Goal: Task Accomplishment & Management: Manage account settings

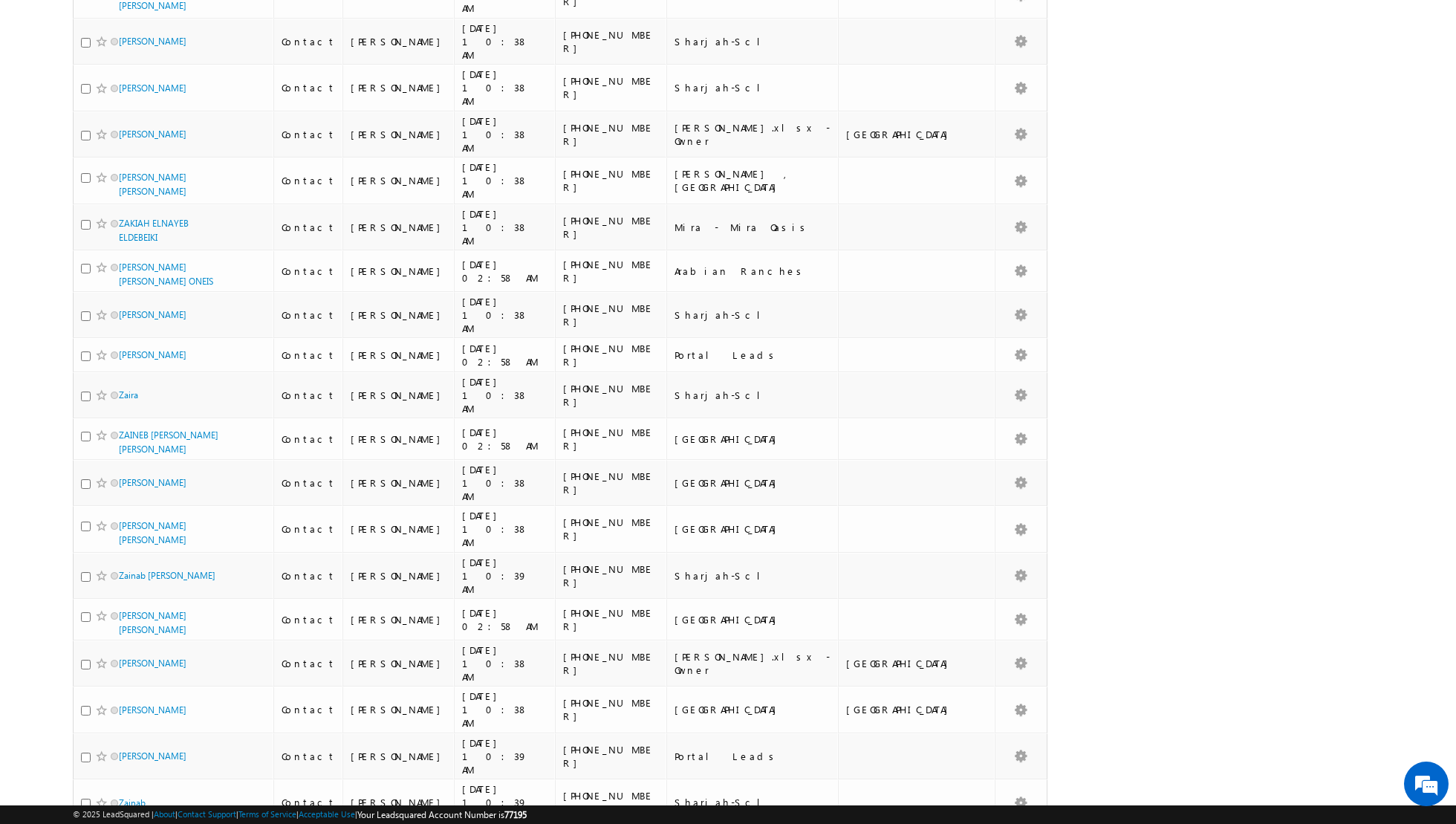
scroll to position [2987, 0]
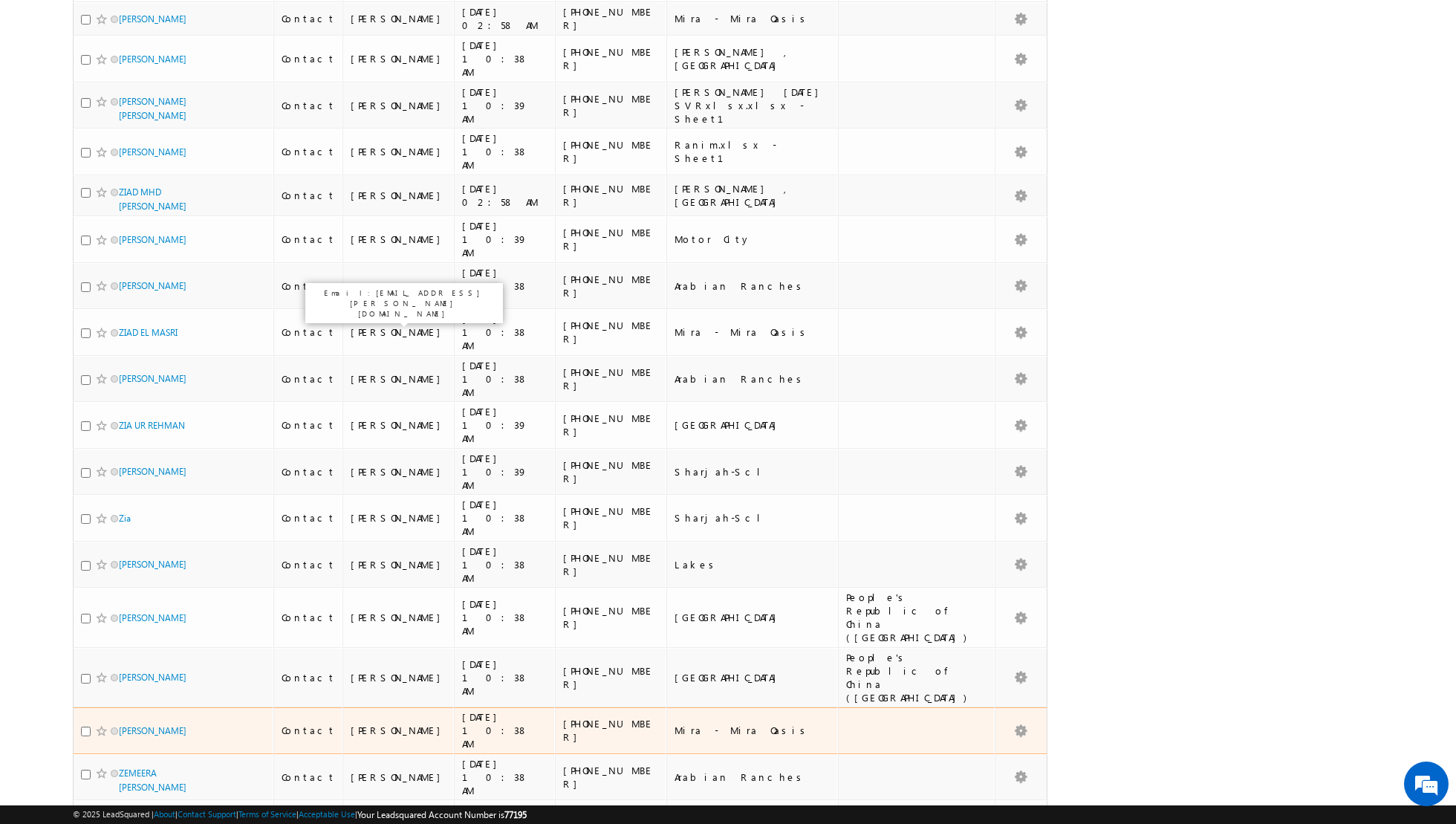
scroll to position [0, 0]
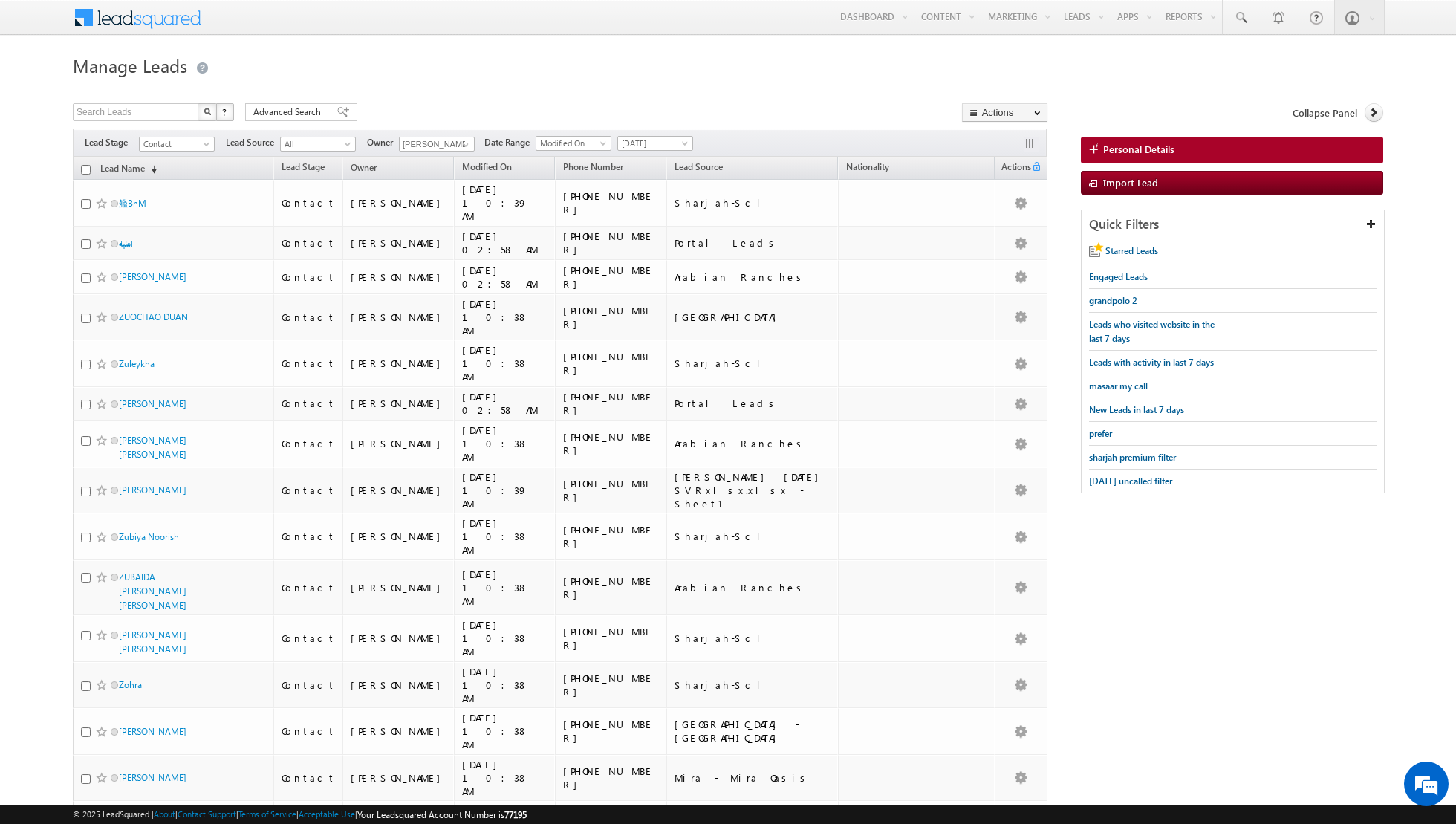
click at [85, 168] on input "checkbox" at bounding box center [86, 169] width 10 height 10
checkbox input "true"
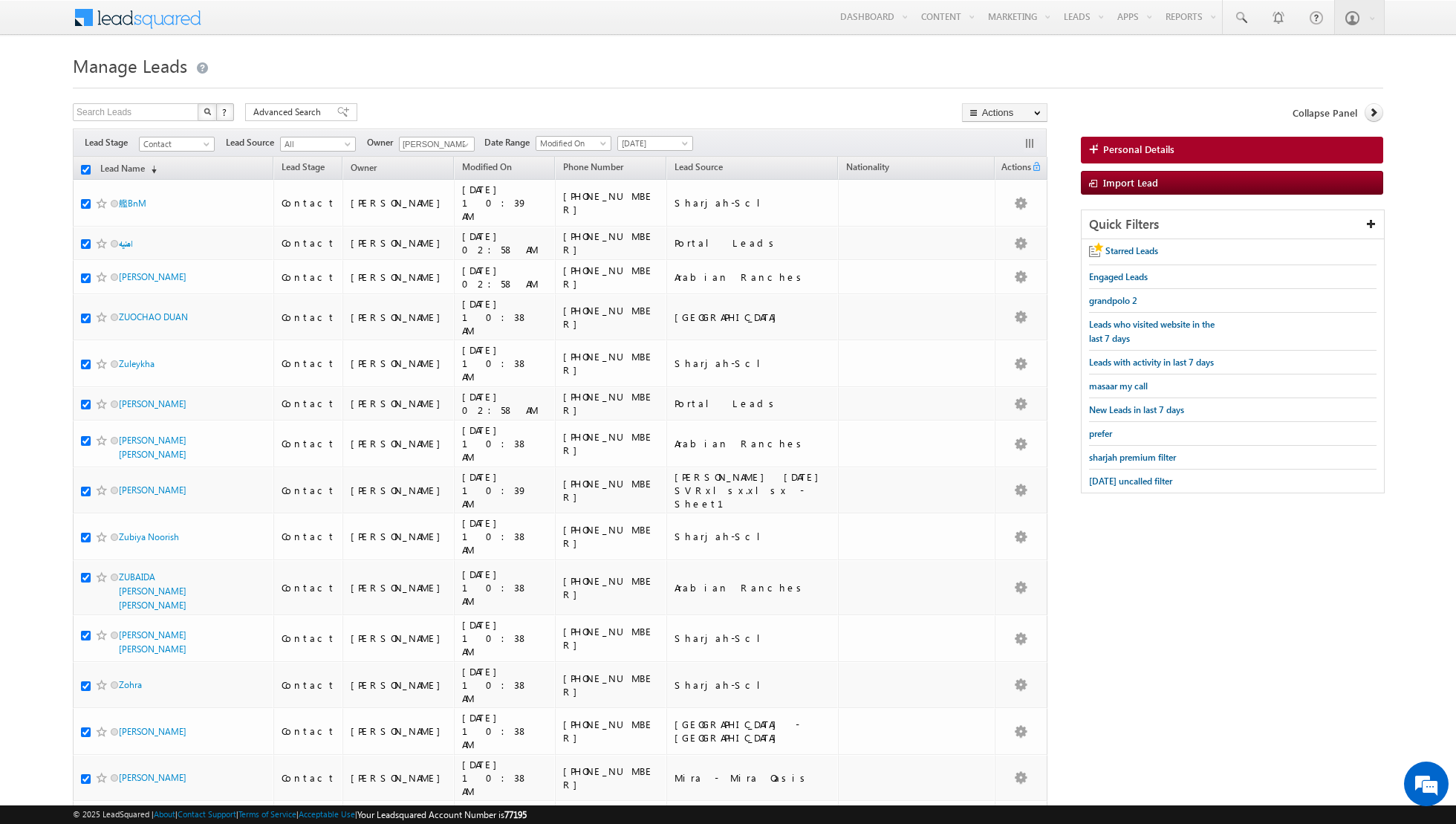
checkbox input "true"
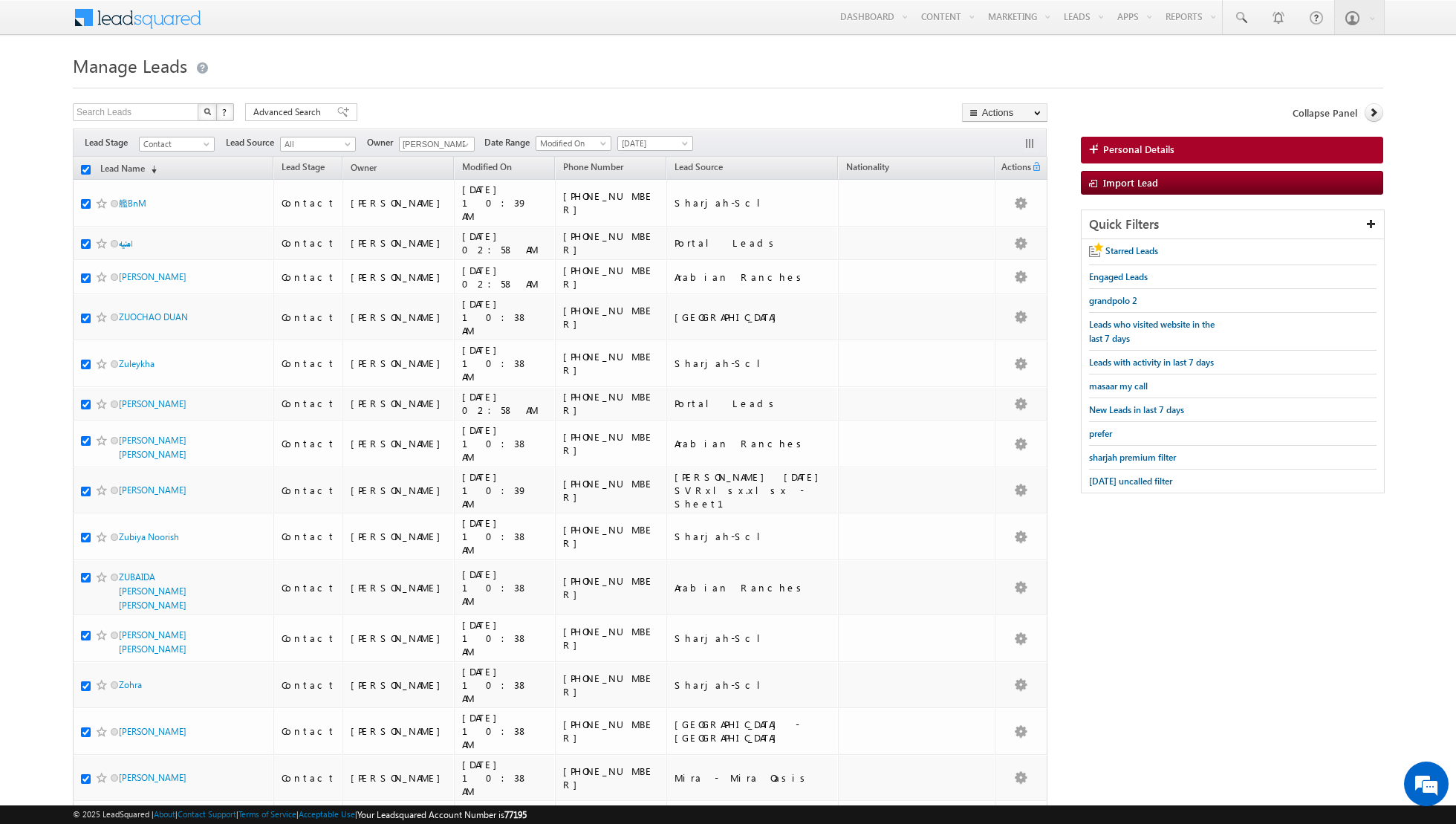
checkbox input "true"
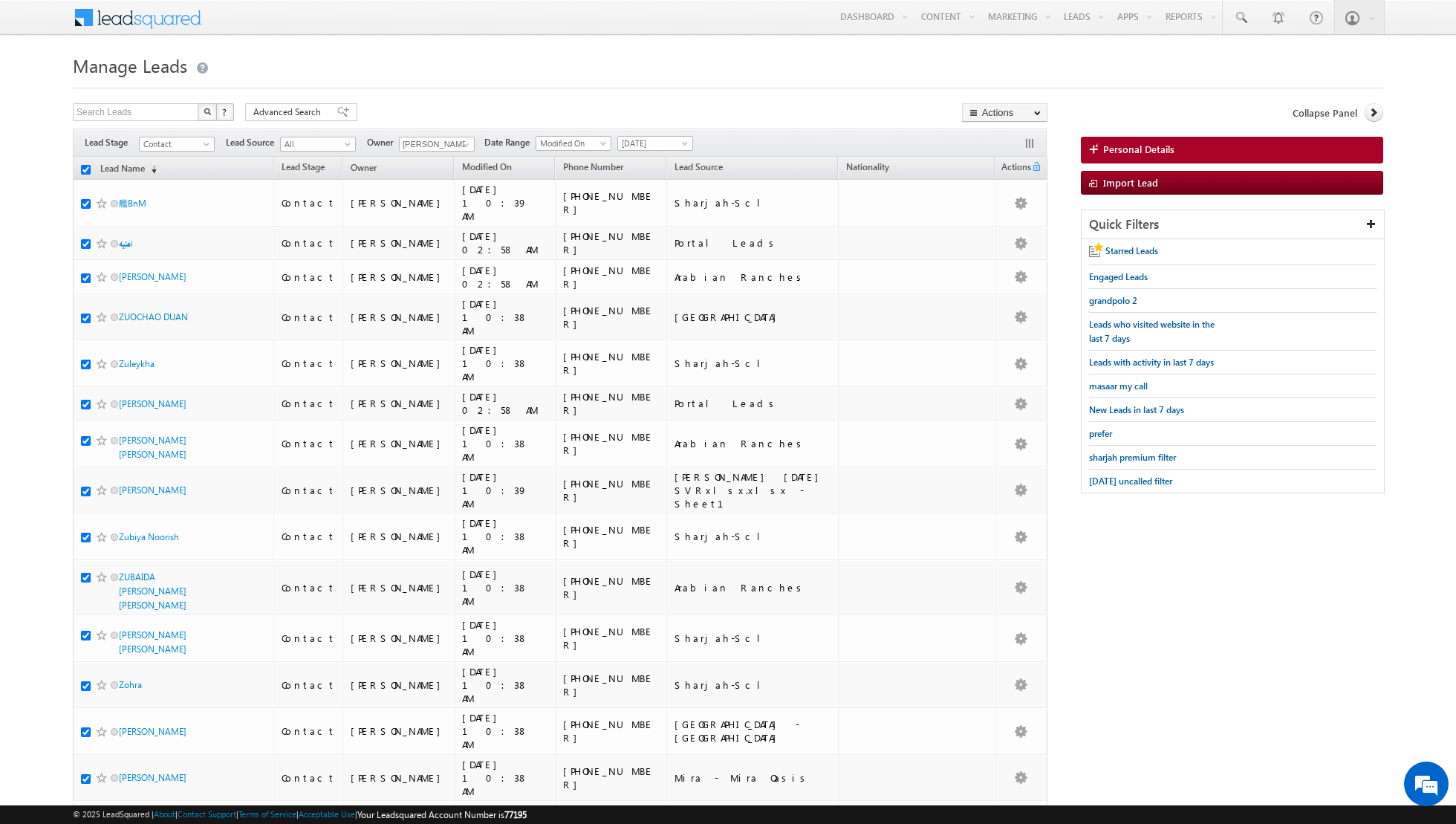
checkbox input "true"
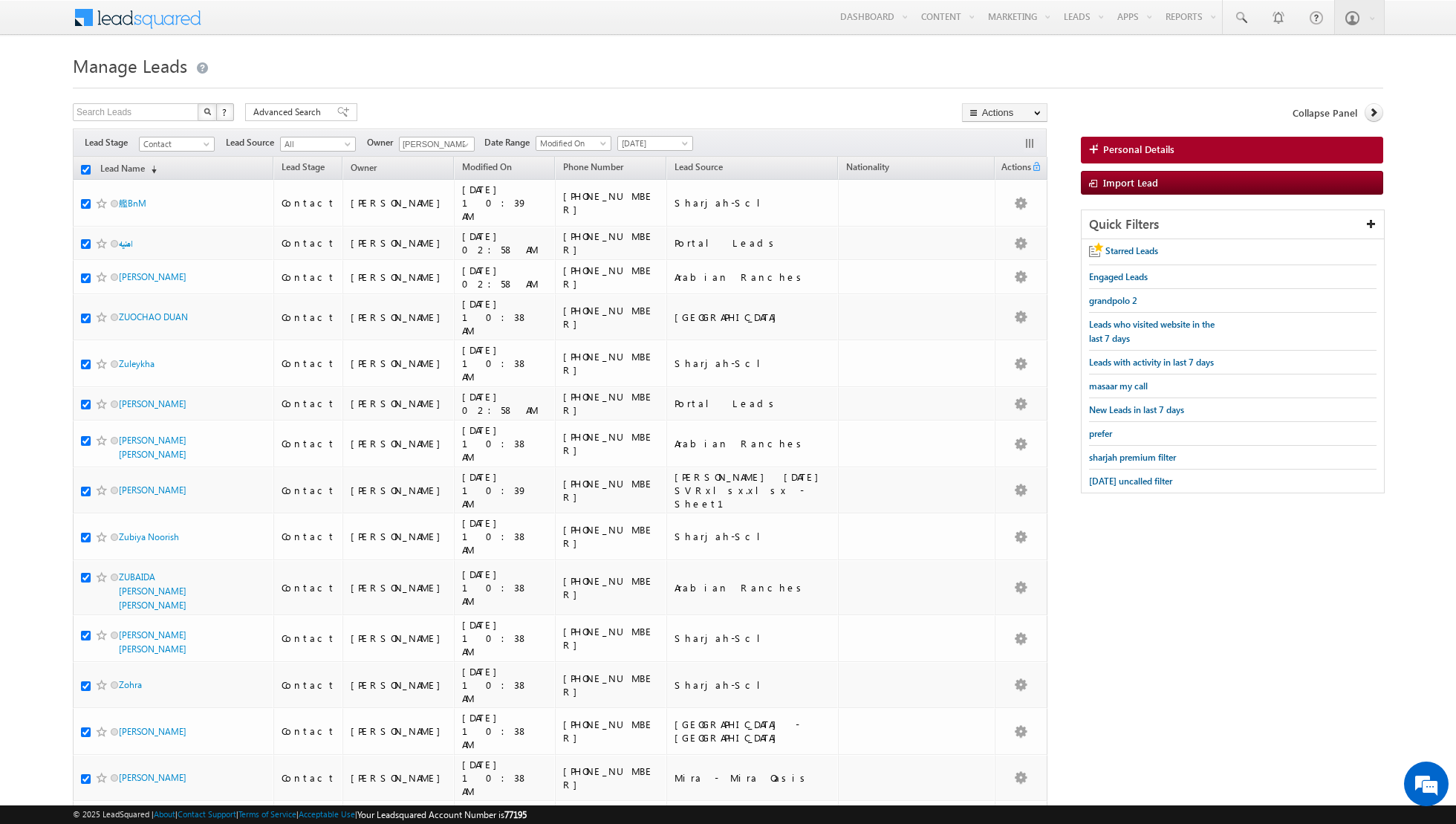
checkbox input "true"
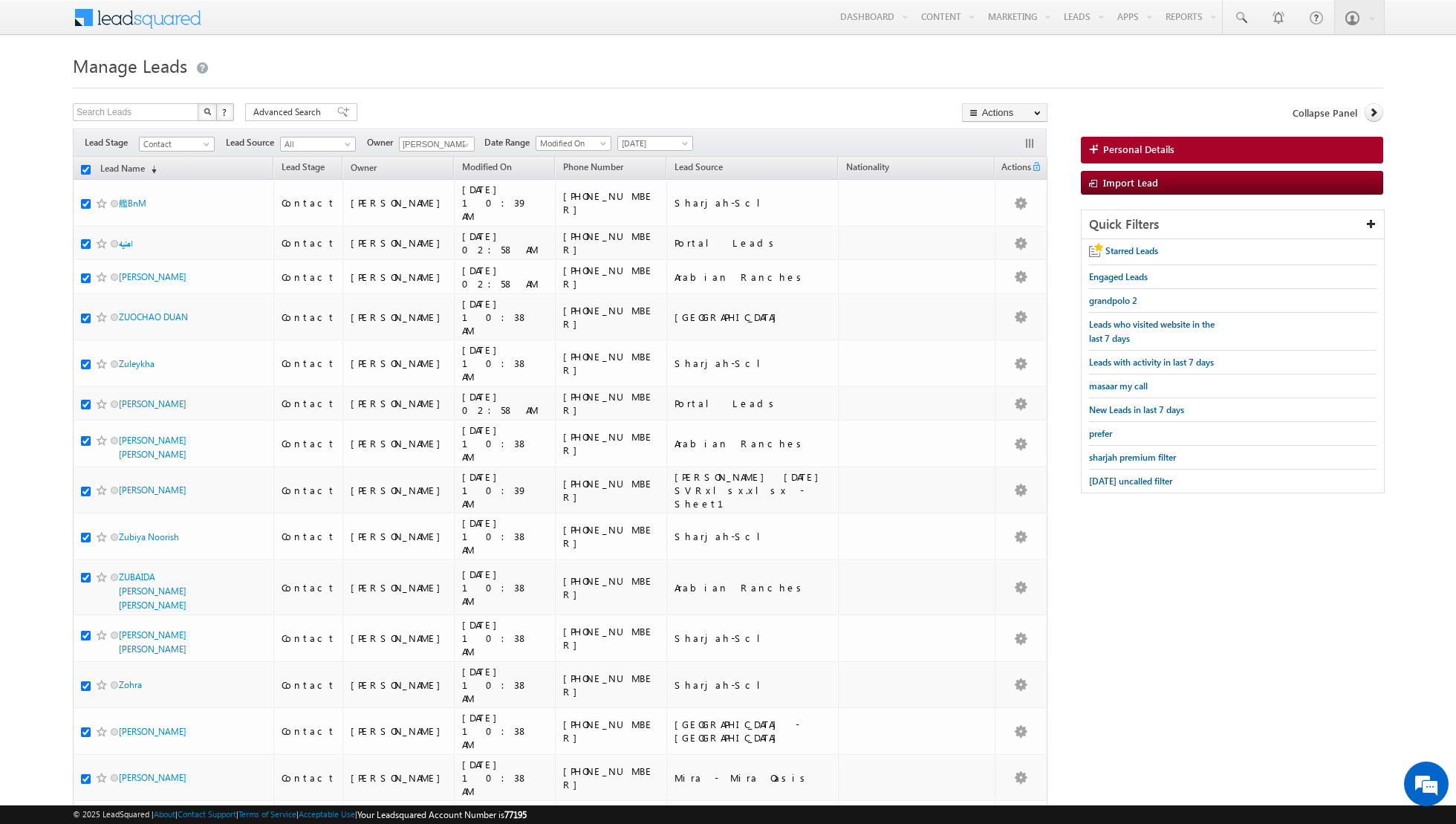
checkbox input "true"
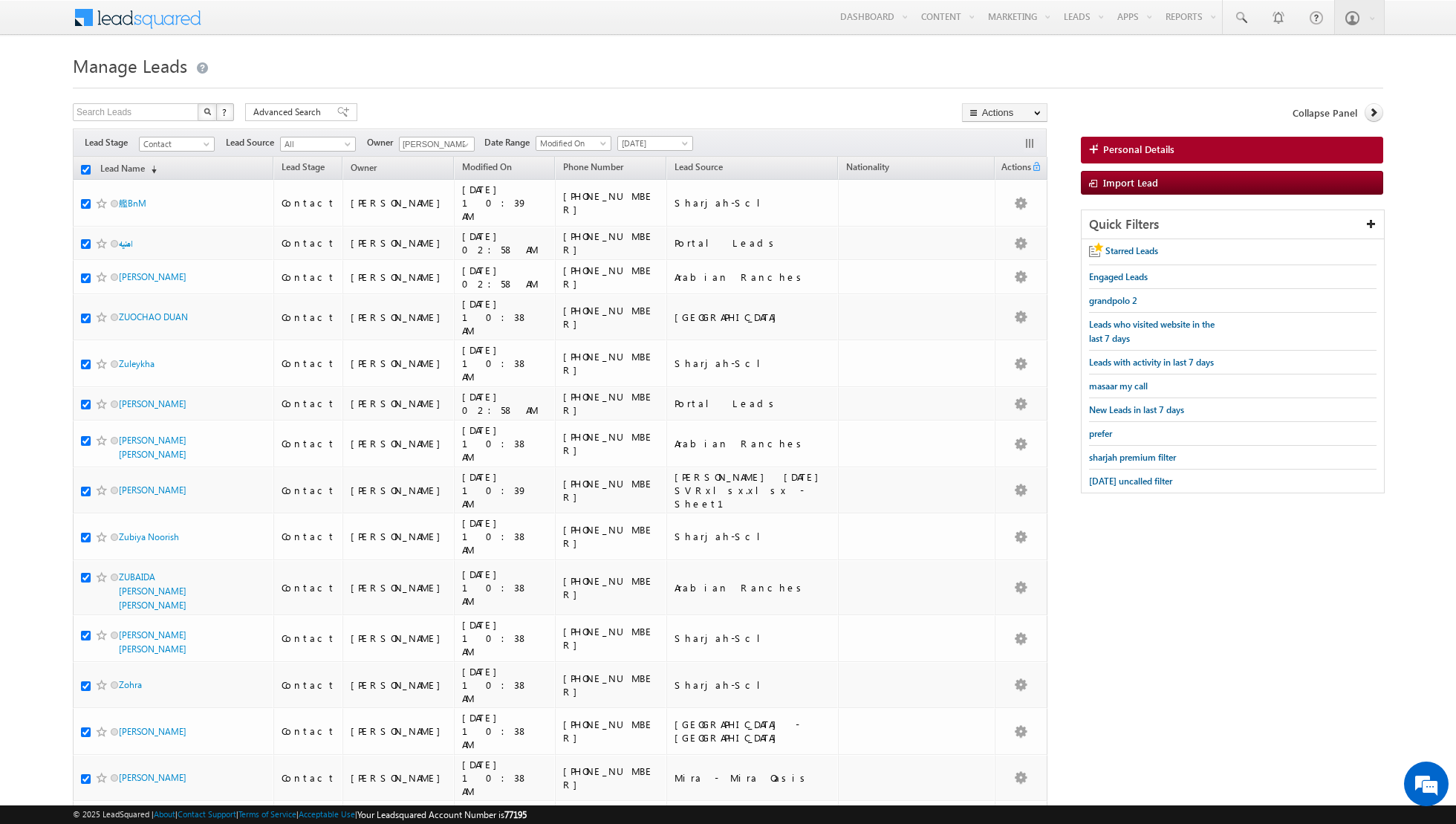
checkbox input "true"
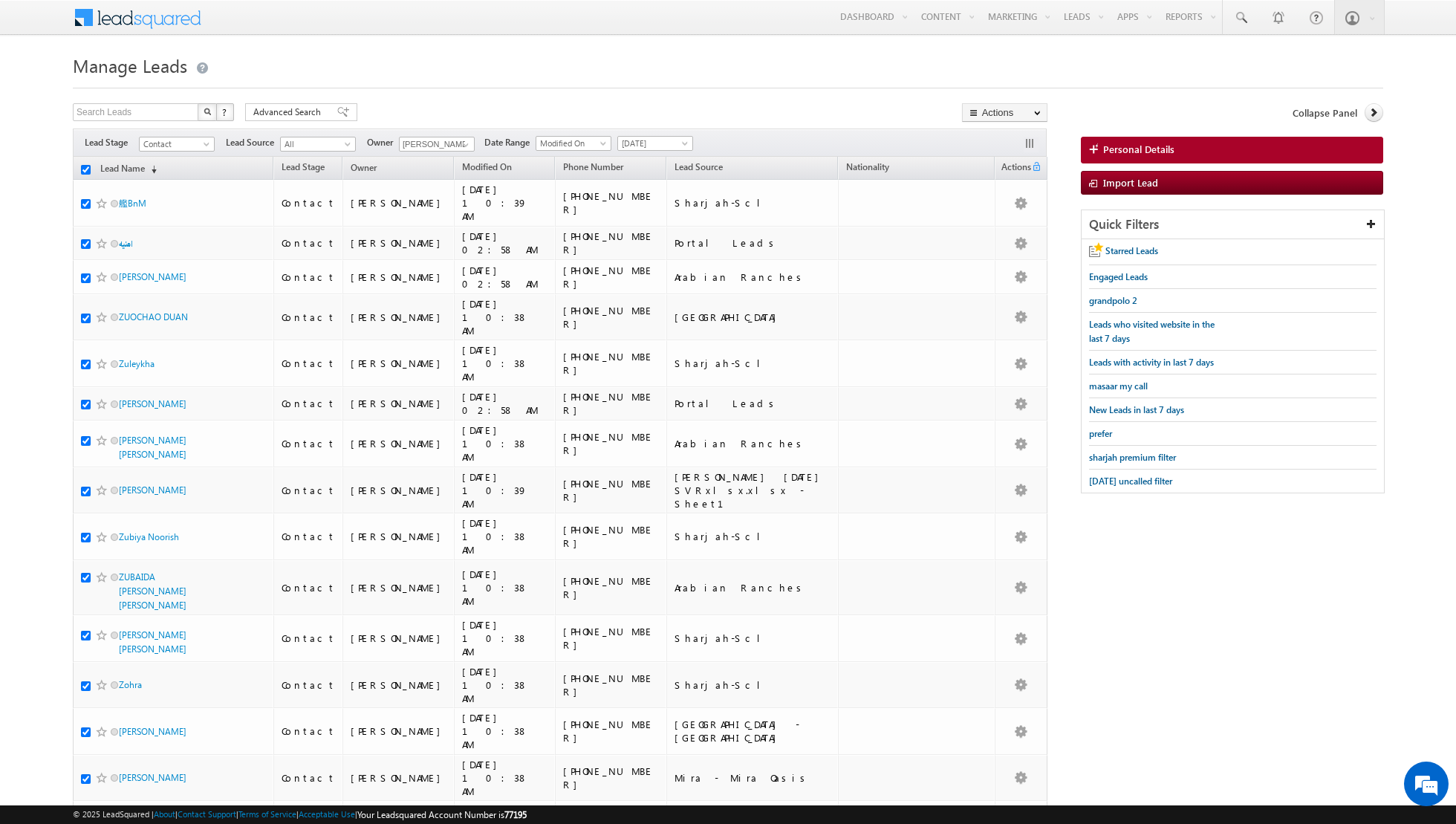
checkbox input "true"
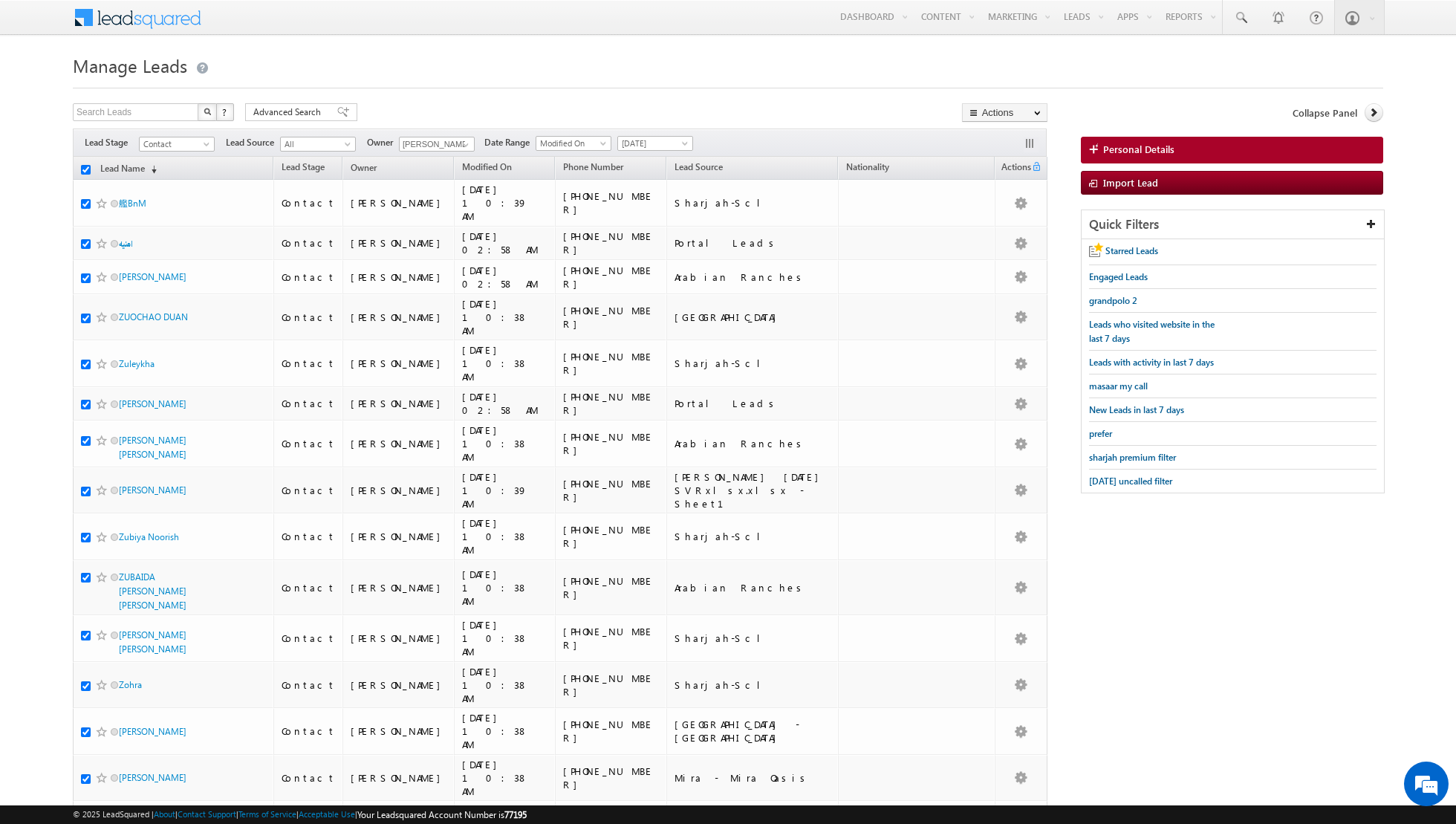
checkbox input "true"
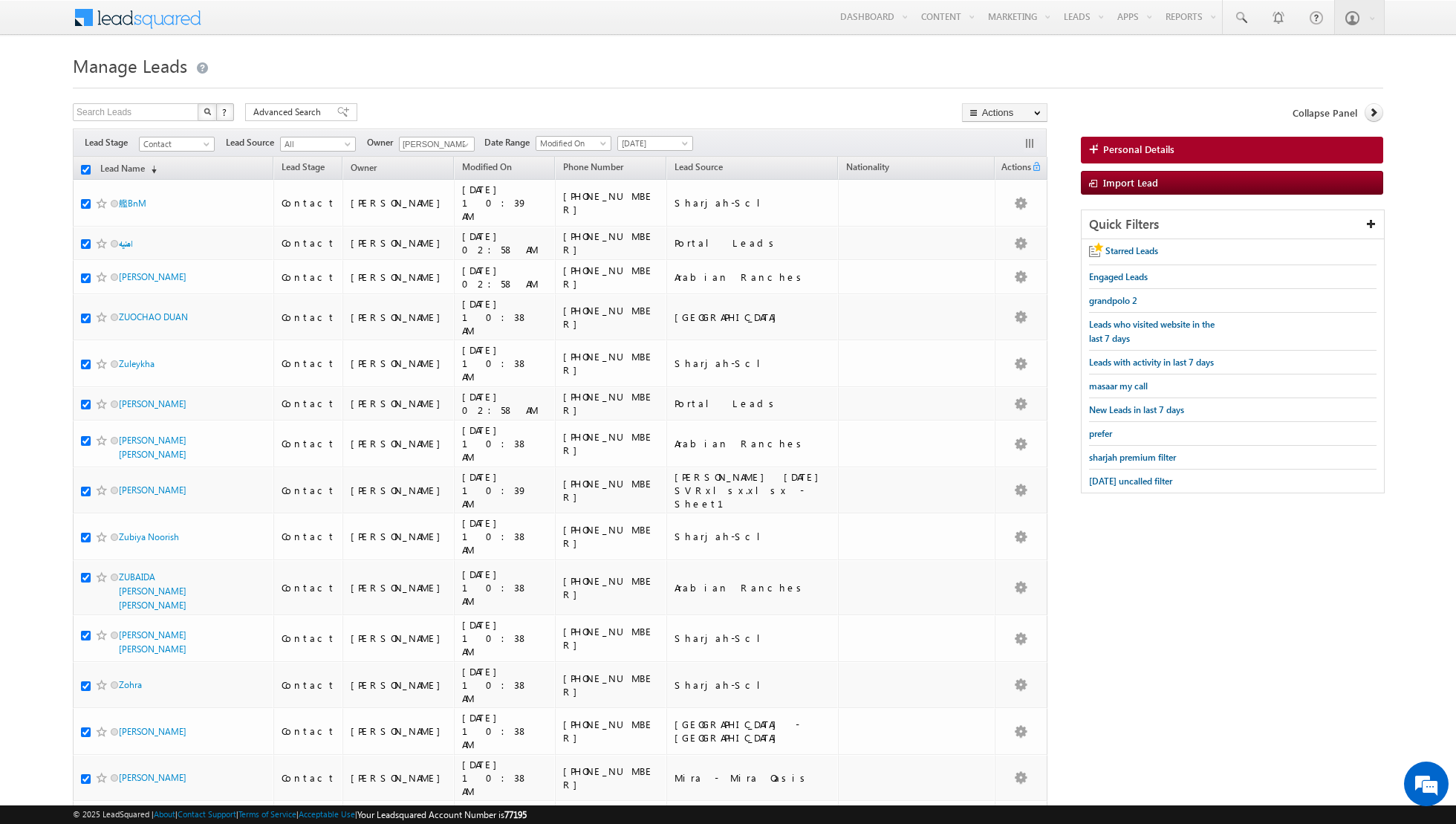
checkbox input "true"
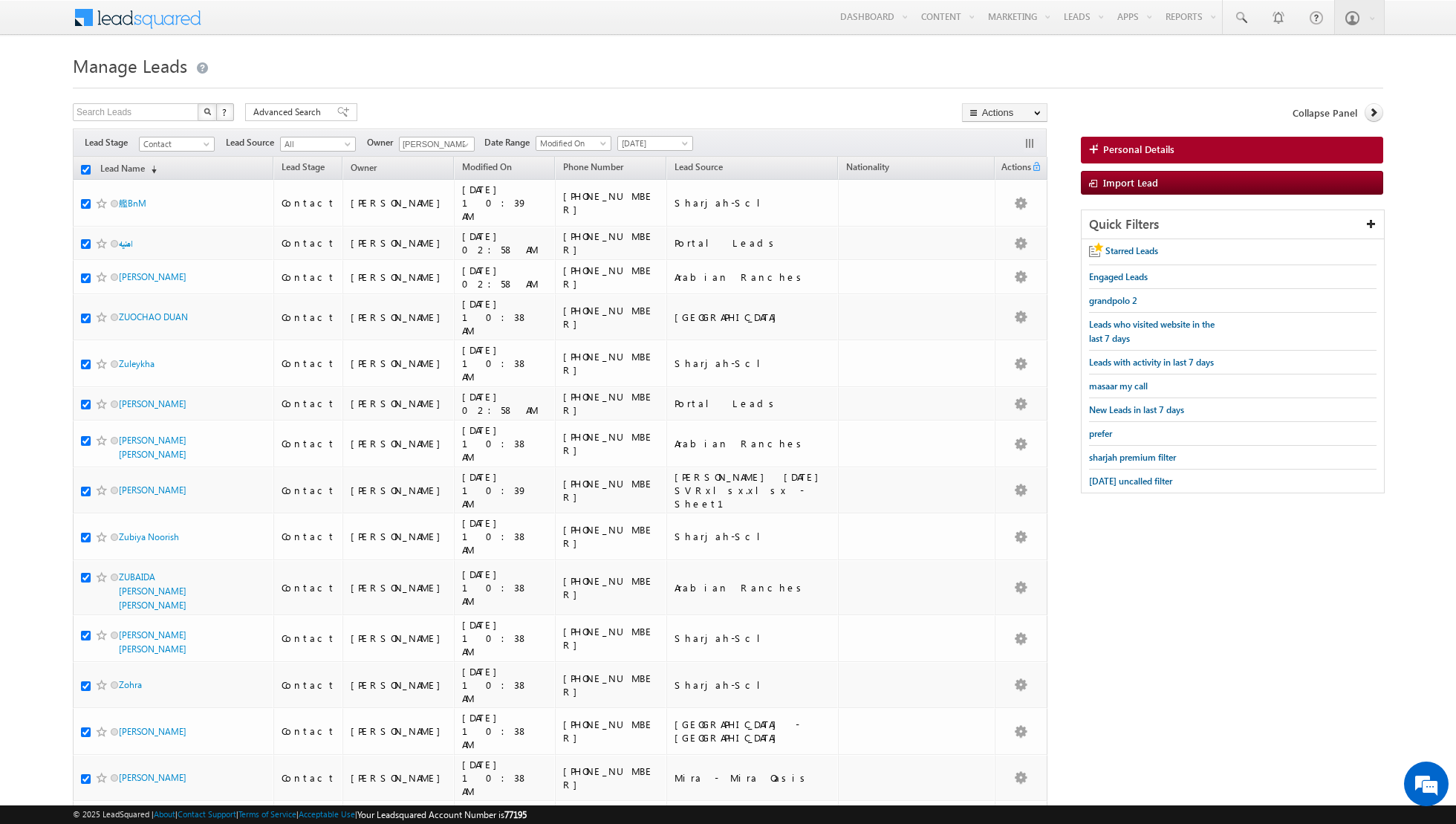
checkbox input "true"
click at [995, 239] on link "Change Owner" at bounding box center [1004, 240] width 84 height 18
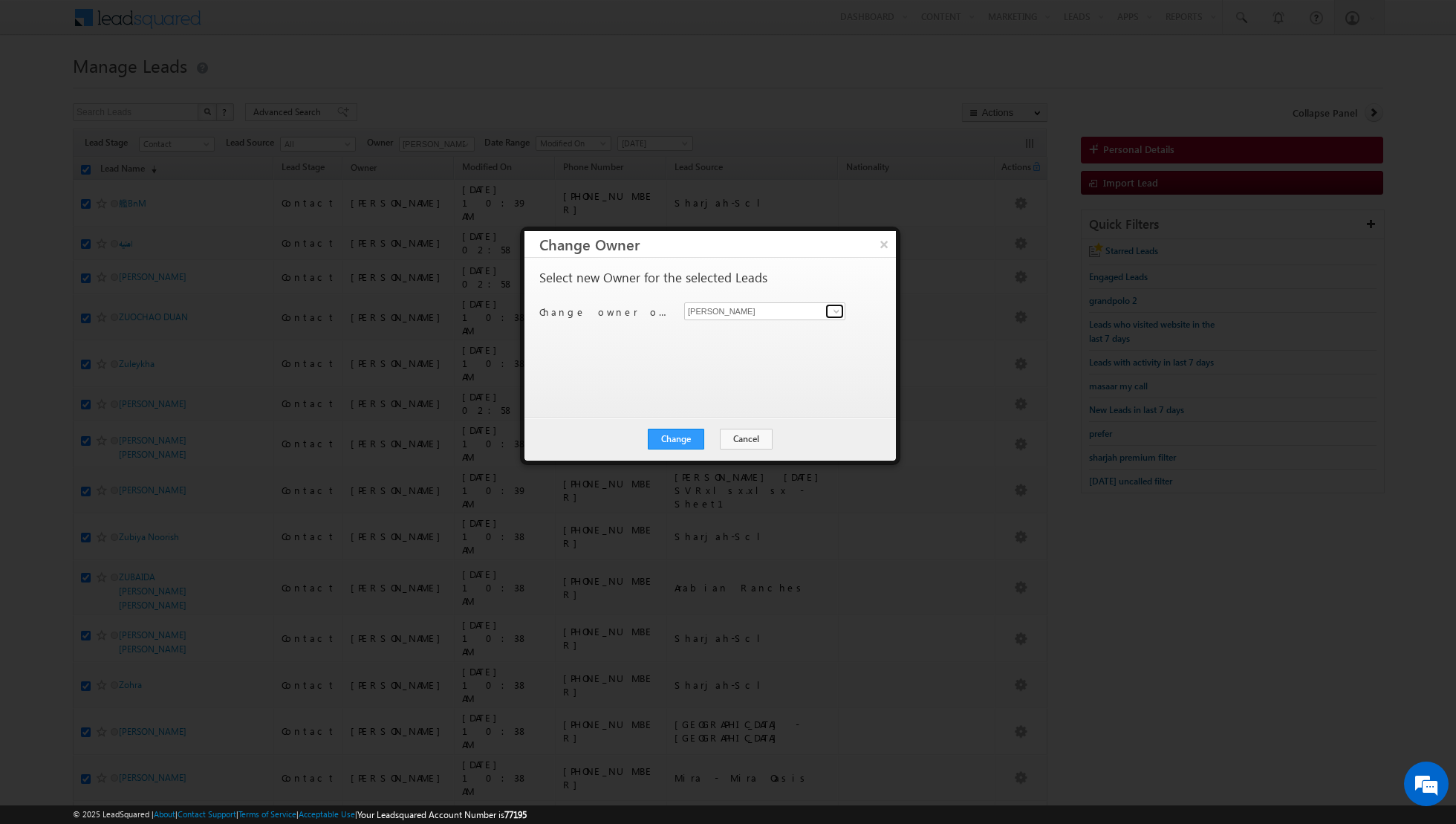
click at [832, 312] on span at bounding box center [836, 311] width 12 height 12
click at [772, 337] on span "[EMAIL_ADDRESS][DOMAIN_NAME]" at bounding box center [756, 339] width 134 height 11
type input "[PERSON_NAME]"
click at [677, 435] on button "Change" at bounding box center [675, 439] width 57 height 21
click at [709, 438] on button "Close" at bounding box center [712, 439] width 48 height 21
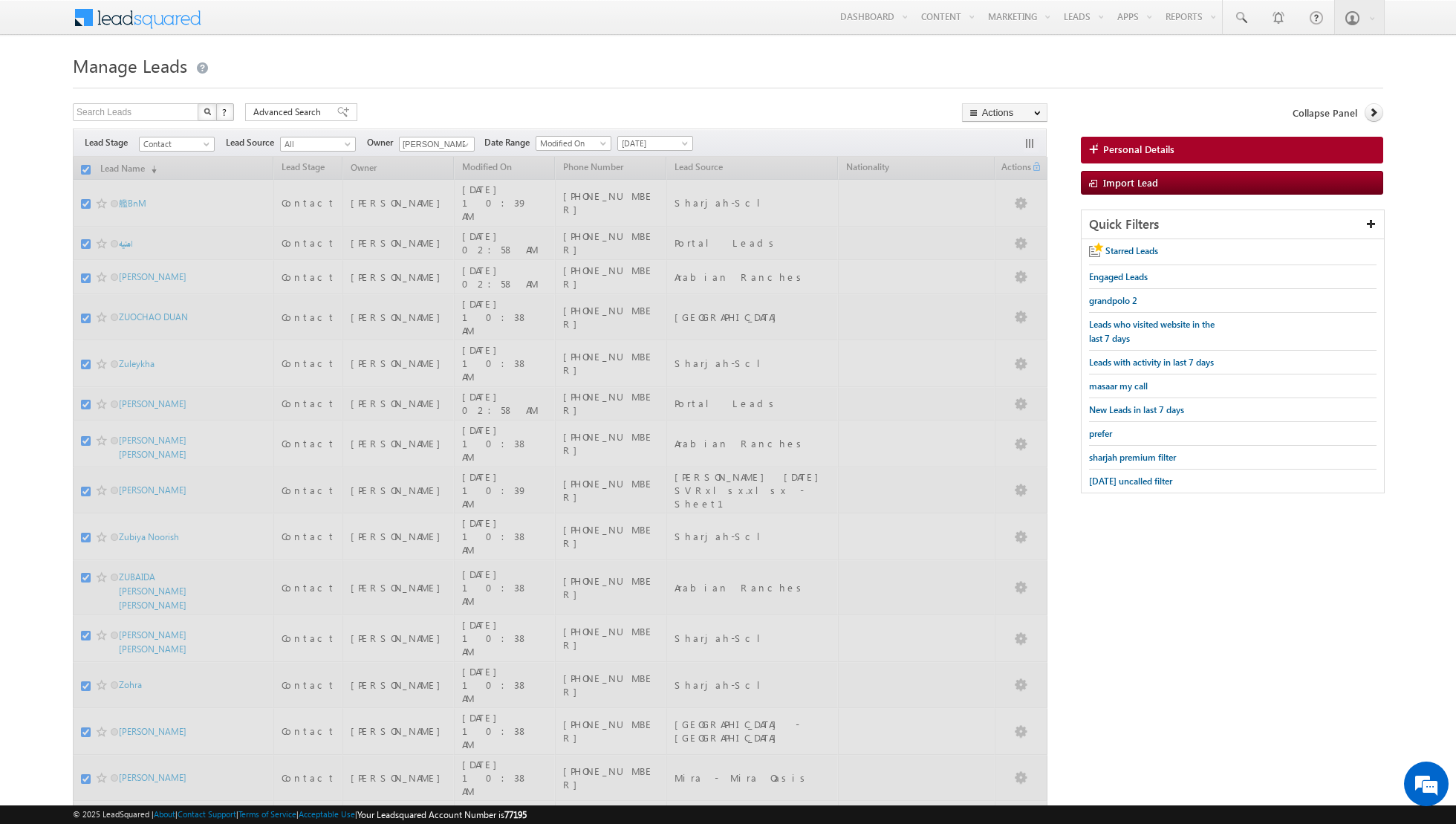
checkbox input "false"
